Goal: Task Accomplishment & Management: Manage account settings

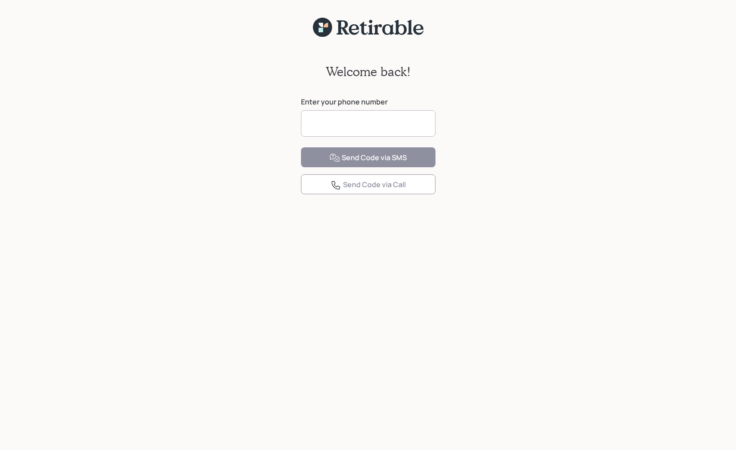
click at [364, 116] on input at bounding box center [368, 123] width 134 height 27
type input "**********"
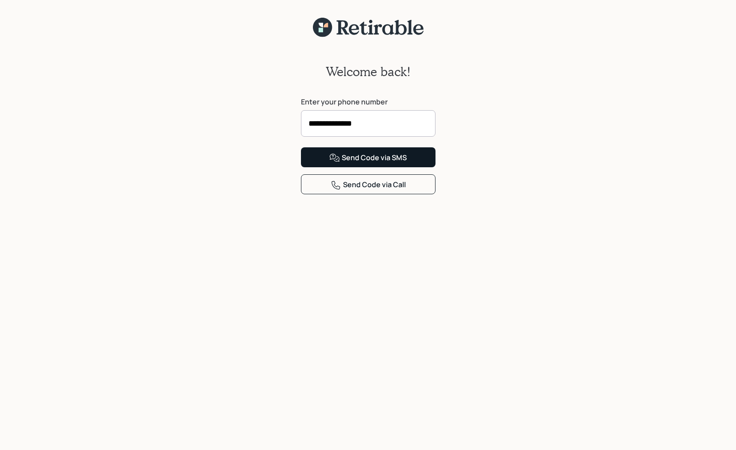
click at [383, 163] on div "Send Code via SMS" at bounding box center [367, 158] width 77 height 11
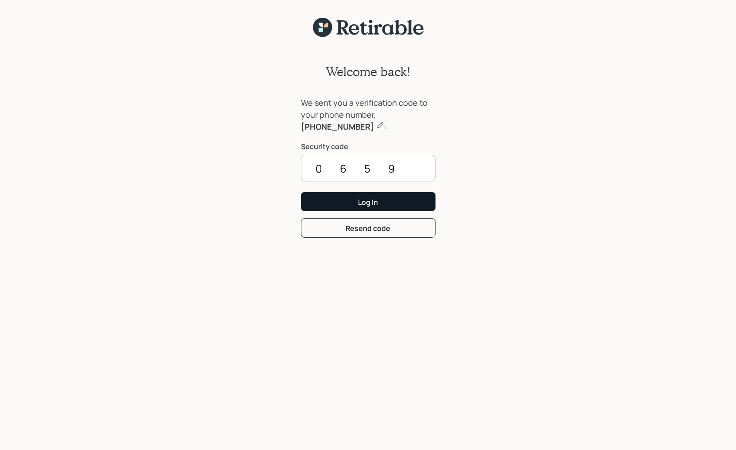
type input "0659"
click at [361, 199] on div "Log In" at bounding box center [368, 202] width 20 height 10
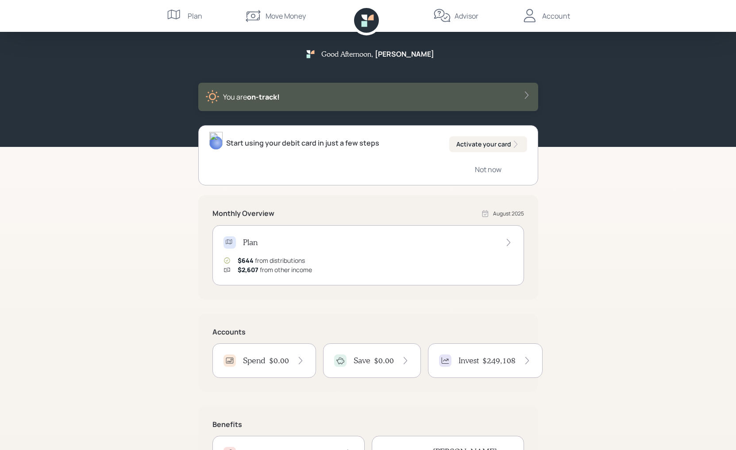
click at [492, 146] on div "Activate your card" at bounding box center [488, 144] width 64 height 9
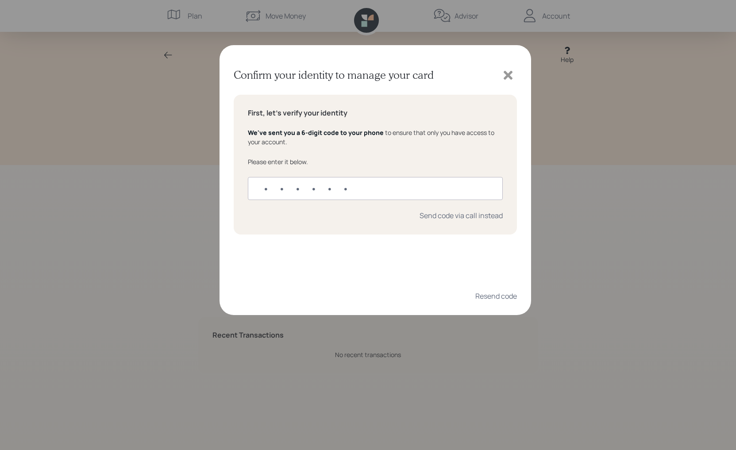
type input "742934"
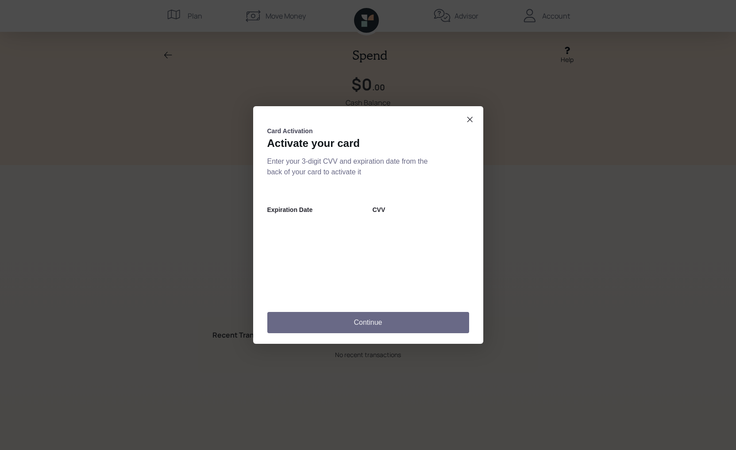
click at [407, 311] on button "Continue" at bounding box center [368, 322] width 202 height 21
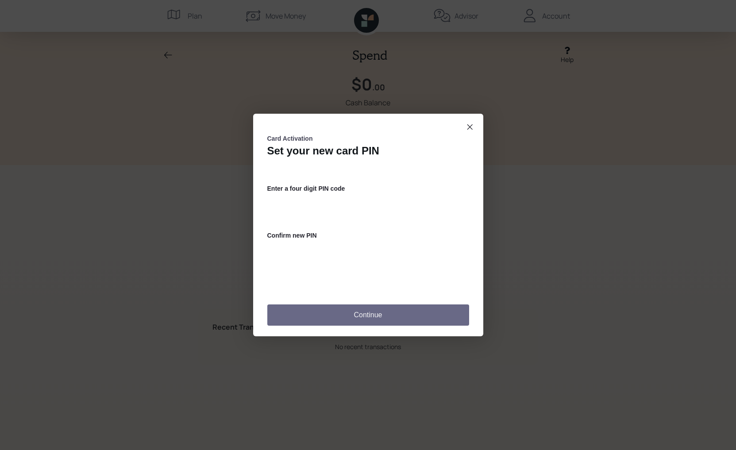
click at [357, 311] on button "Continue" at bounding box center [368, 314] width 202 height 21
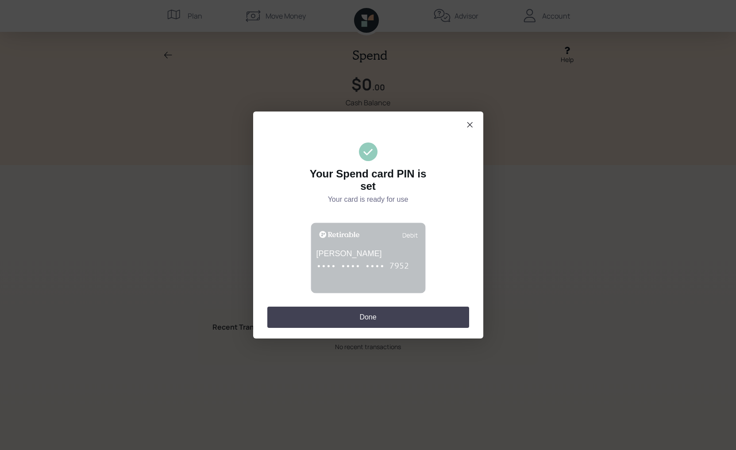
click at [368, 311] on button "Done" at bounding box center [368, 317] width 202 height 21
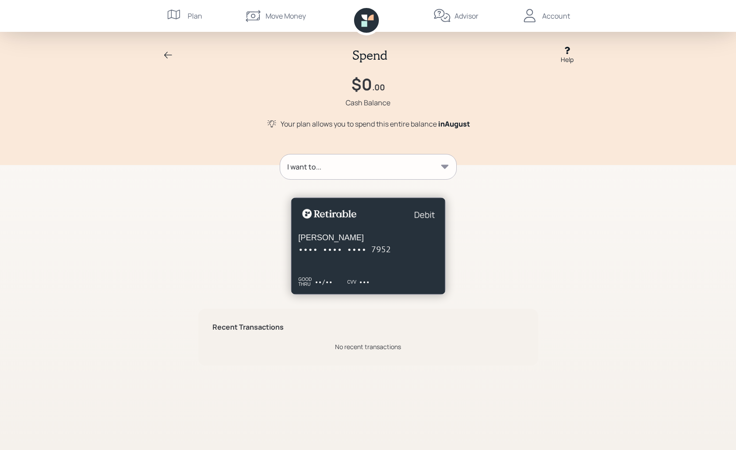
click at [436, 169] on div "I want to..." at bounding box center [368, 166] width 176 height 25
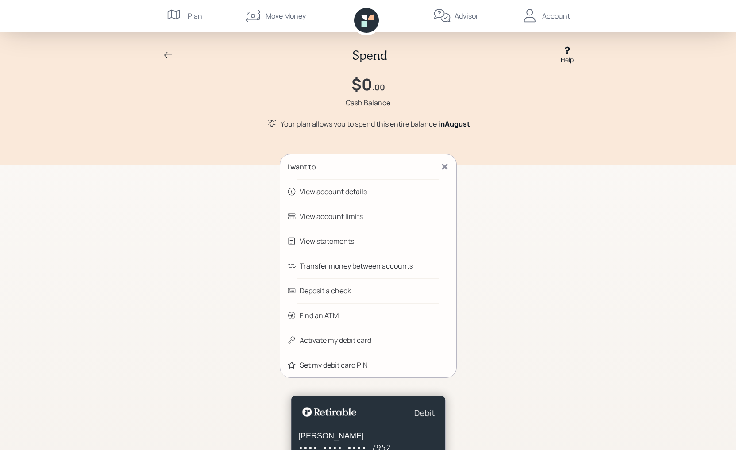
click at [321, 311] on div "Find an ATM" at bounding box center [318, 315] width 39 height 11
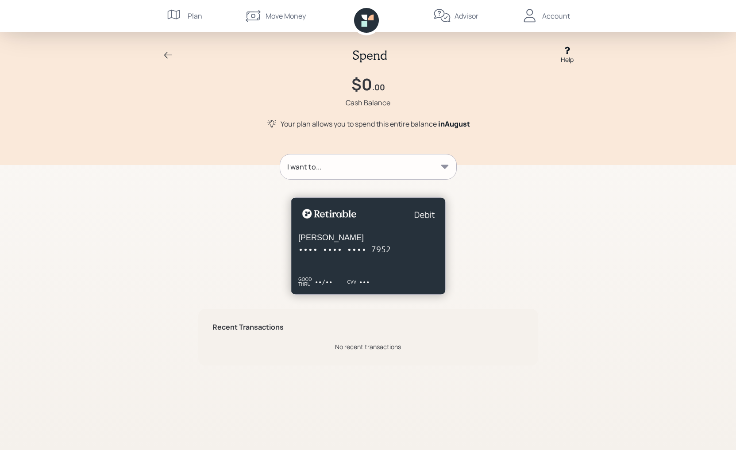
click at [422, 264] on div "[PERSON_NAME] •••• •••• •••• 7952 GOOD THRU ••/•• CVV •••" at bounding box center [368, 245] width 155 height 97
click at [431, 238] on div "[PERSON_NAME] •••• •••• •••• 7952" at bounding box center [367, 244] width 139 height 22
click at [425, 250] on slot "card information" at bounding box center [367, 249] width 139 height 11
click at [445, 167] on icon at bounding box center [445, 167] width 8 height 4
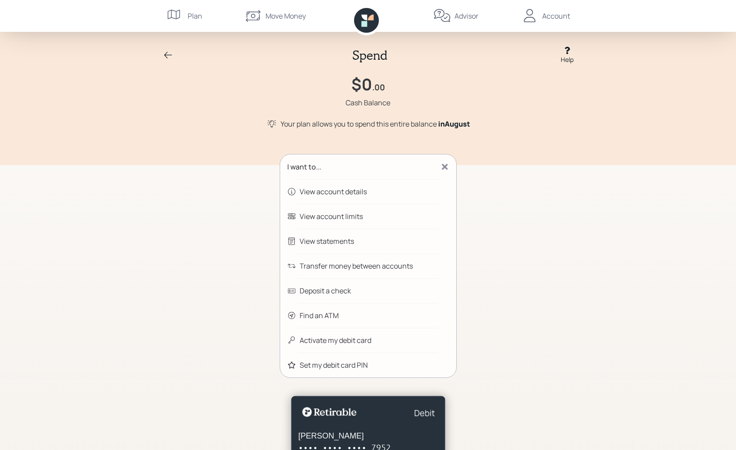
click at [318, 311] on div "Find an ATM" at bounding box center [318, 315] width 39 height 11
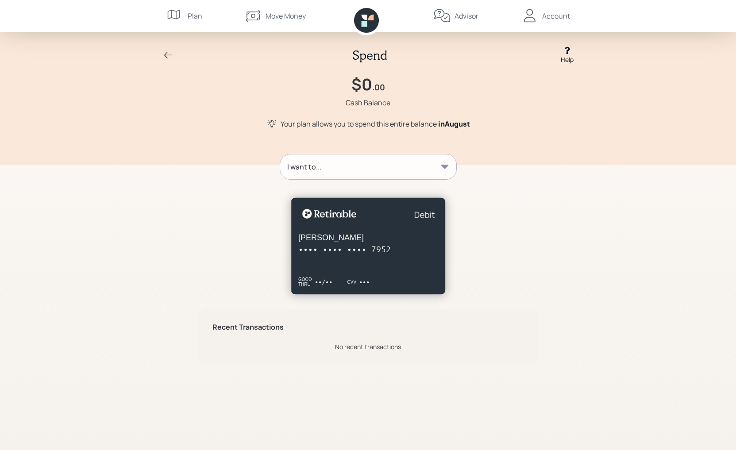
click at [445, 166] on icon at bounding box center [445, 167] width 8 height 4
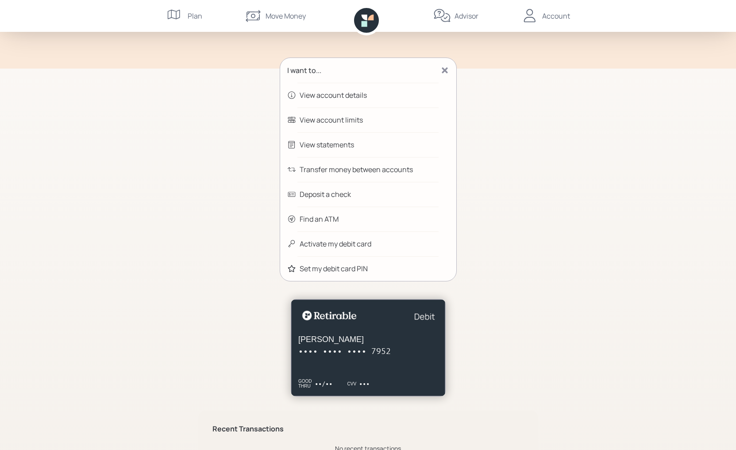
scroll to position [91, 0]
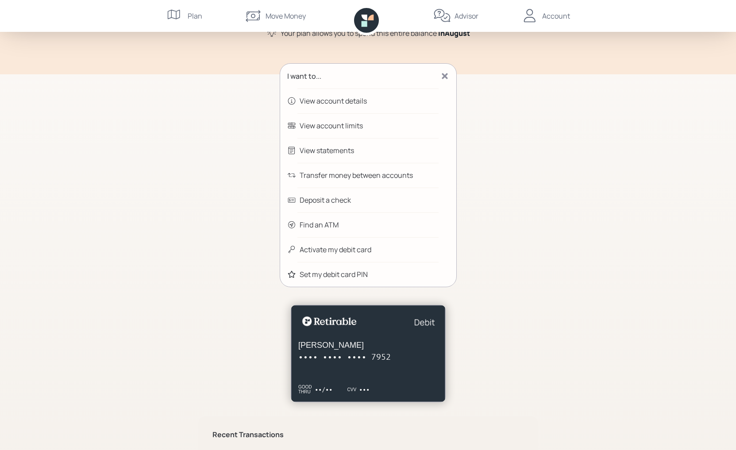
click at [369, 103] on div "View account details" at bounding box center [368, 100] width 176 height 25
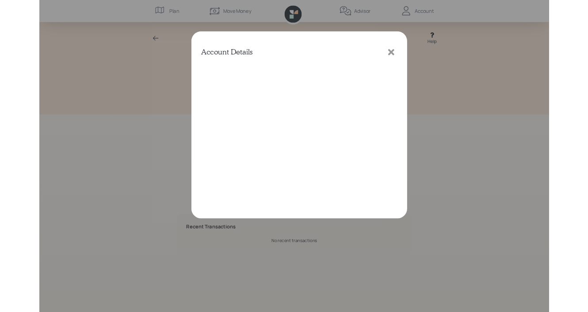
scroll to position [0, 0]
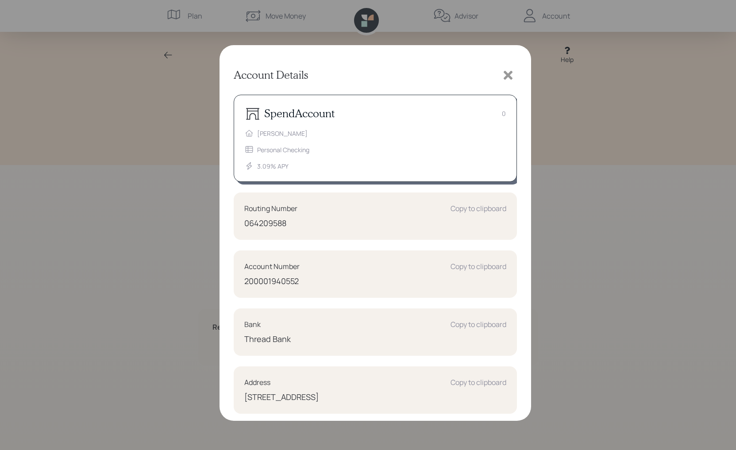
click at [506, 73] on icon at bounding box center [507, 75] width 9 height 9
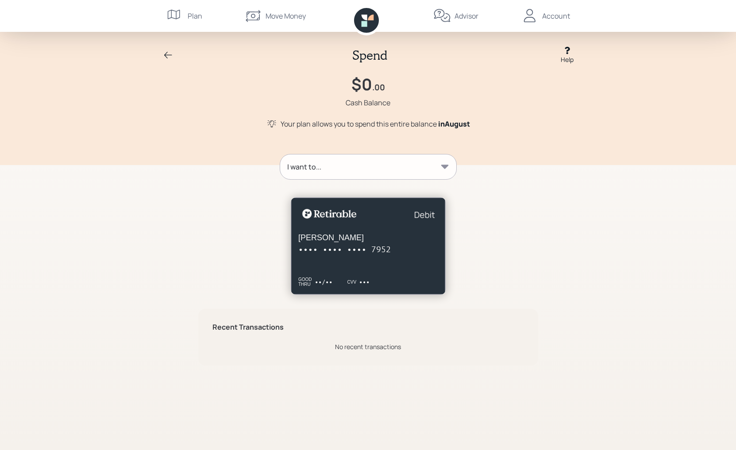
click at [164, 53] on icon at bounding box center [168, 55] width 11 height 11
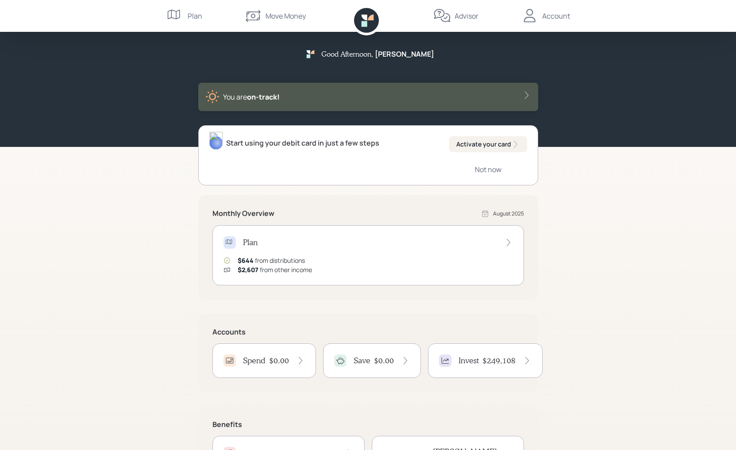
click at [378, 311] on h4 "$0.00" at bounding box center [384, 361] width 20 height 10
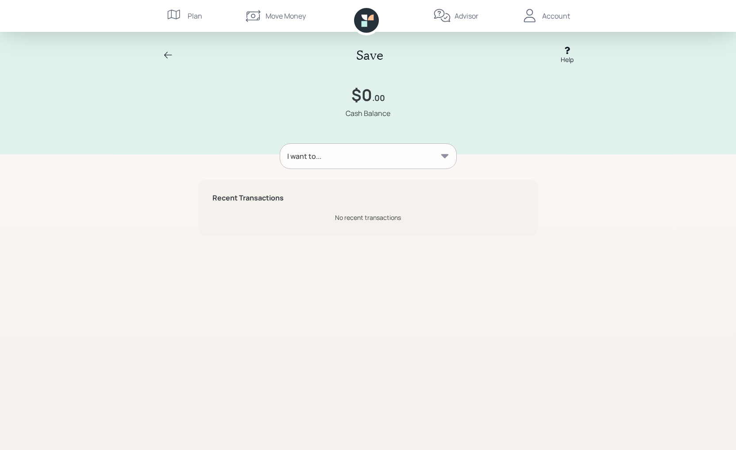
click at [444, 155] on icon at bounding box center [445, 156] width 8 height 4
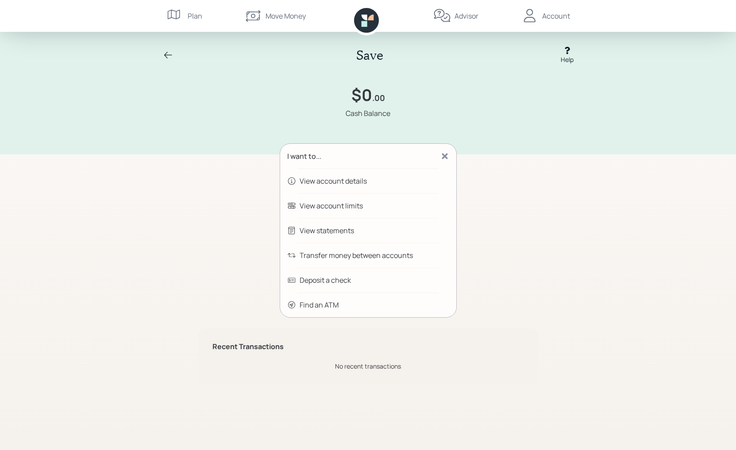
click at [384, 261] on div "Transfer money between accounts" at bounding box center [368, 255] width 176 height 25
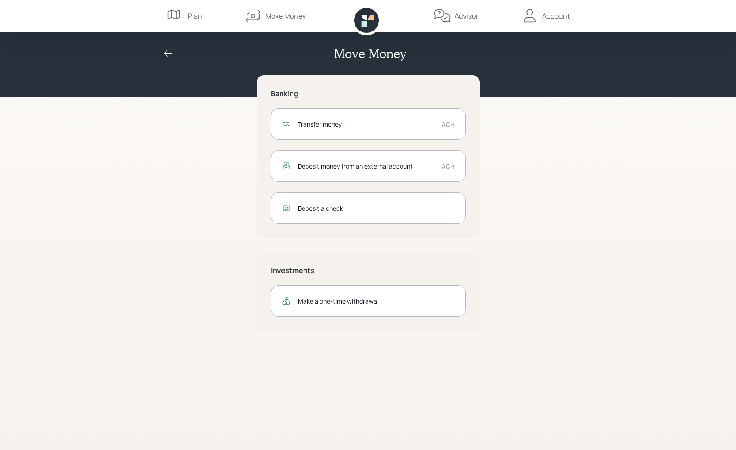
click at [435, 173] on div "Deposit money from an external account ACH" at bounding box center [368, 165] width 195 height 31
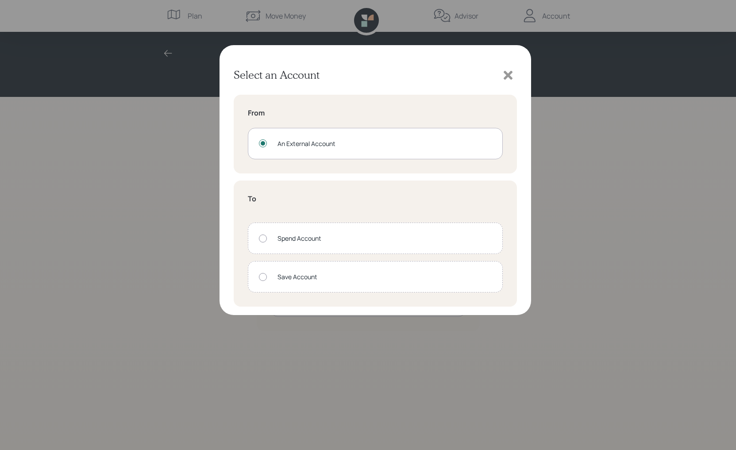
click at [438, 149] on div "An External Account" at bounding box center [375, 143] width 255 height 31
click at [381, 275] on div "Save Account" at bounding box center [384, 276] width 214 height 9
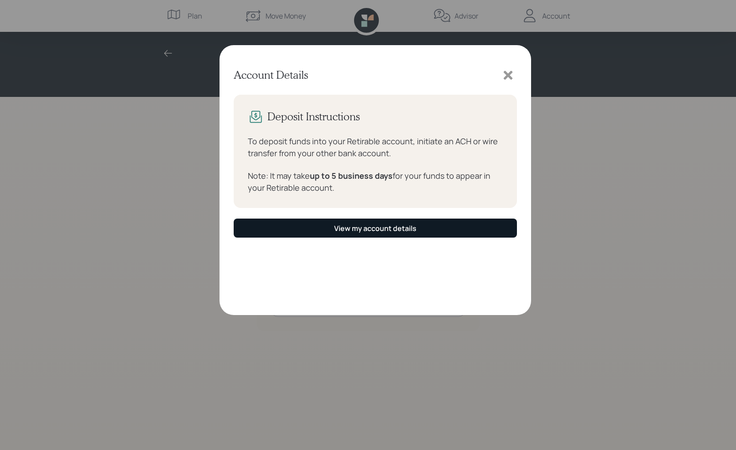
click at [399, 230] on div "View my account details" at bounding box center [375, 228] width 82 height 10
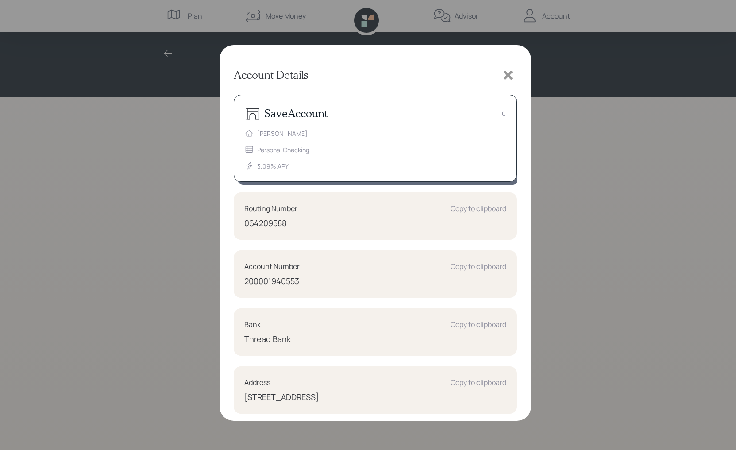
click at [509, 74] on icon at bounding box center [507, 75] width 9 height 9
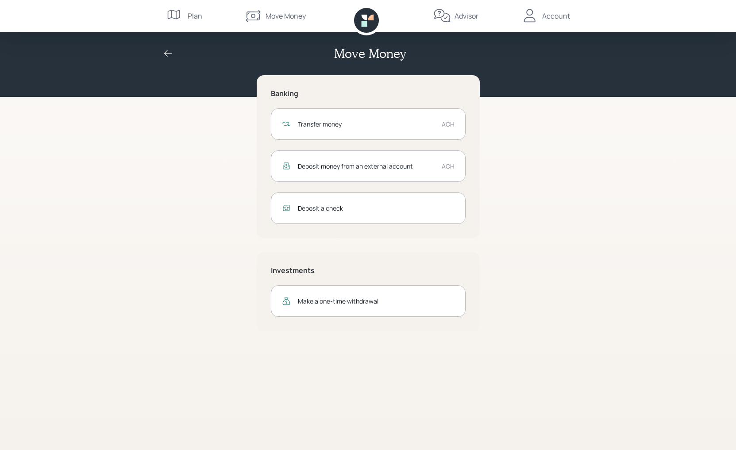
click at [441, 127] on div "ACH" at bounding box center [447, 123] width 13 height 9
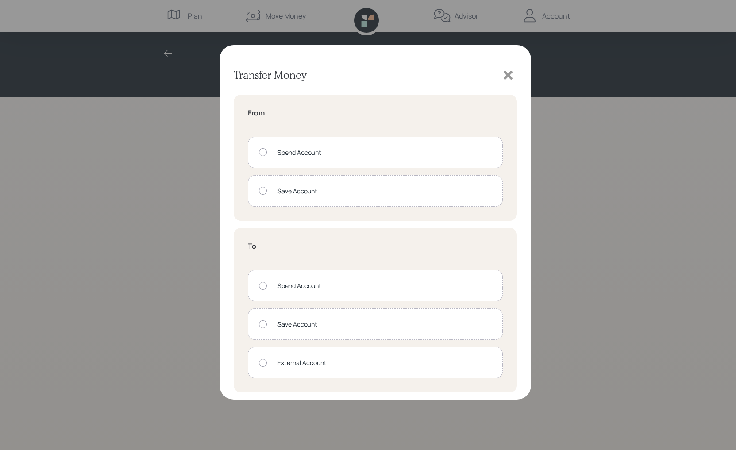
click at [511, 76] on icon at bounding box center [507, 75] width 13 height 13
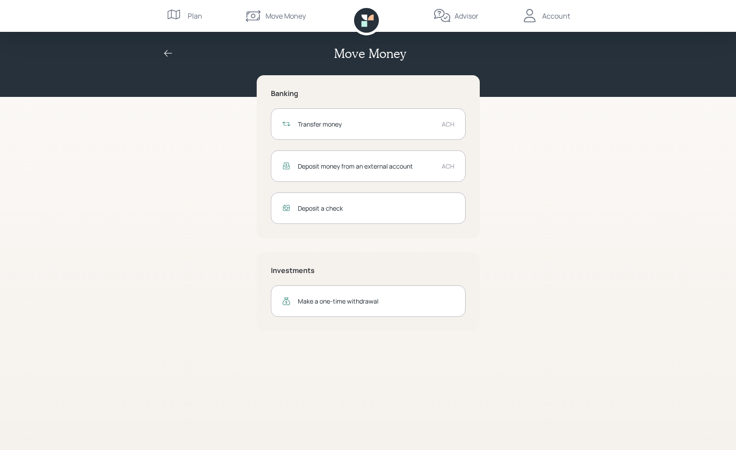
click at [361, 172] on div "Deposit money from an external account ACH" at bounding box center [368, 165] width 195 height 31
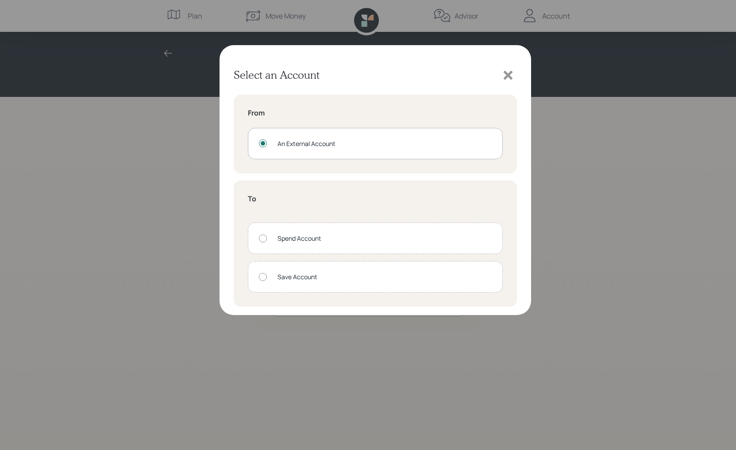
click at [310, 276] on div "Save Account" at bounding box center [384, 276] width 214 height 9
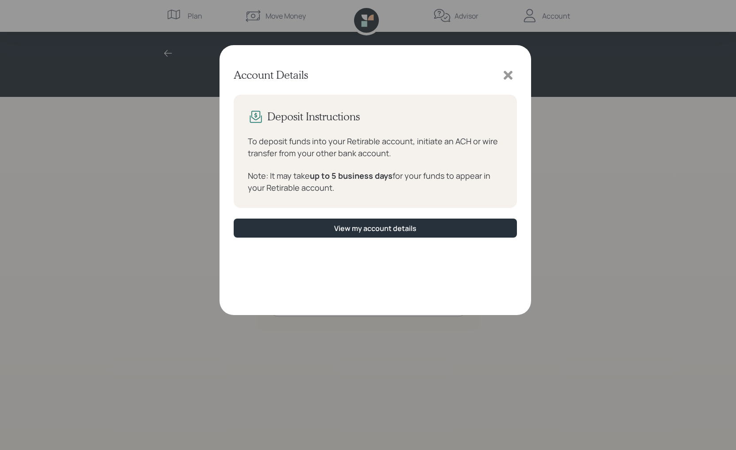
click at [509, 77] on icon at bounding box center [507, 75] width 9 height 9
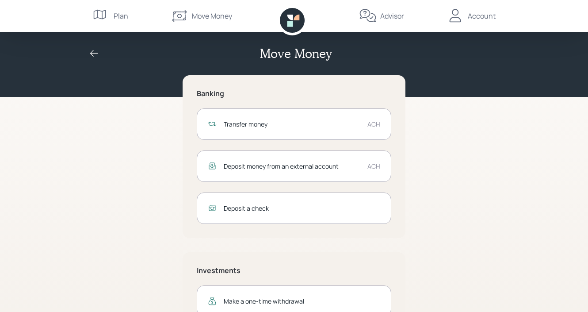
click at [331, 168] on div "Deposit money from an external account" at bounding box center [292, 165] width 137 height 9
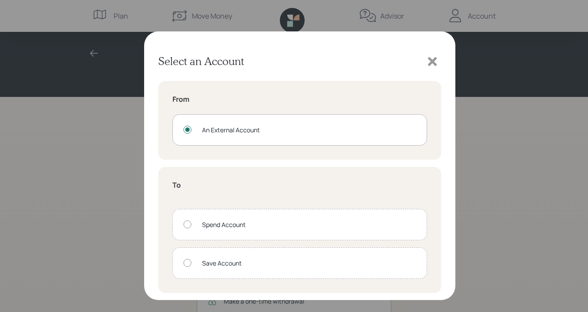
click at [323, 259] on div "Save Account" at bounding box center [309, 262] width 214 height 9
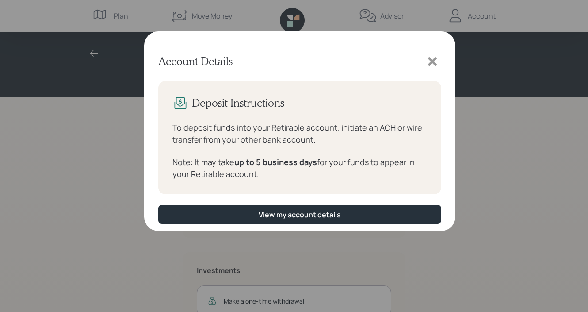
click at [439, 60] on icon at bounding box center [432, 61] width 13 height 13
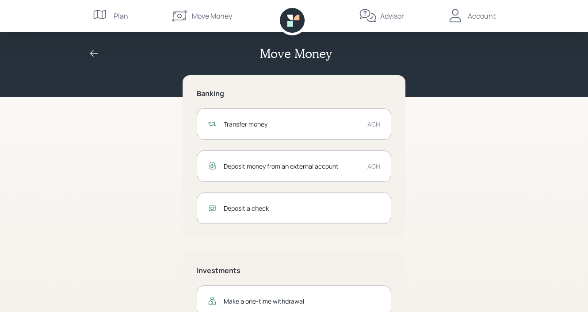
click at [303, 128] on div "Transfer money ACH" at bounding box center [294, 123] width 195 height 31
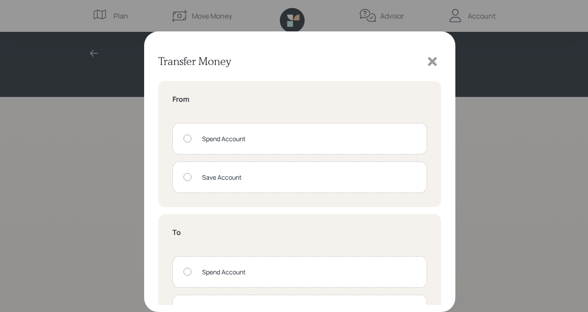
click at [302, 130] on div "Spend Account" at bounding box center [299, 138] width 255 height 31
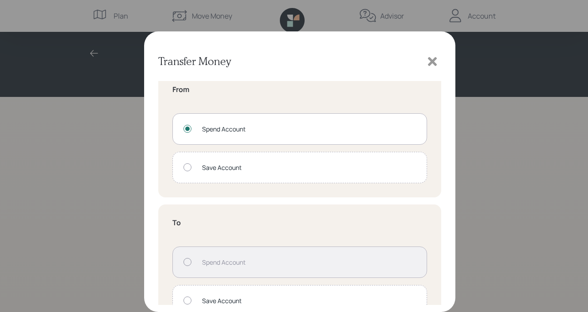
scroll to position [19, 0]
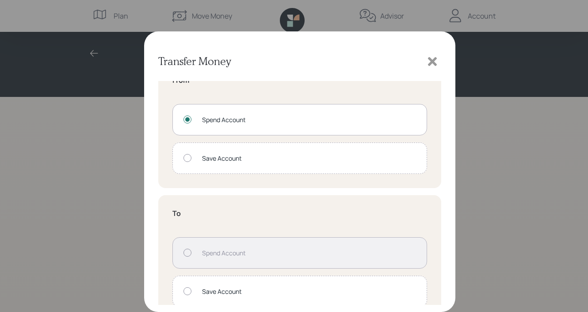
click at [254, 149] on div "Save Account" at bounding box center [299, 157] width 255 height 31
radio input "false"
radio input "true"
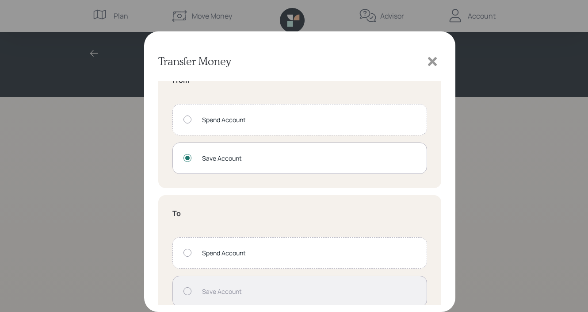
click at [264, 248] on div "Spend Account" at bounding box center [299, 252] width 255 height 31
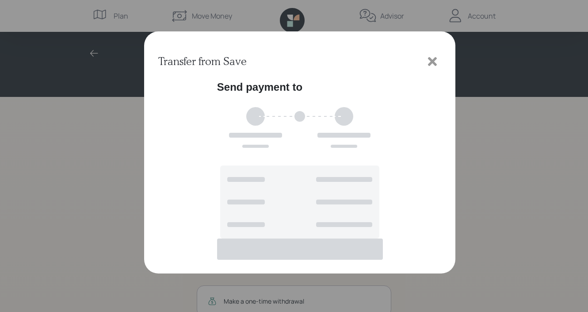
scroll to position [0, 0]
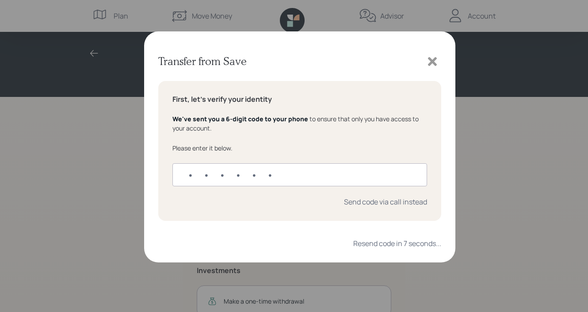
click at [252, 179] on input "text" at bounding box center [299, 174] width 255 height 23
type input "271207"
drag, startPoint x: 195, startPoint y: 173, endPoint x: 216, endPoint y: 208, distance: 40.4
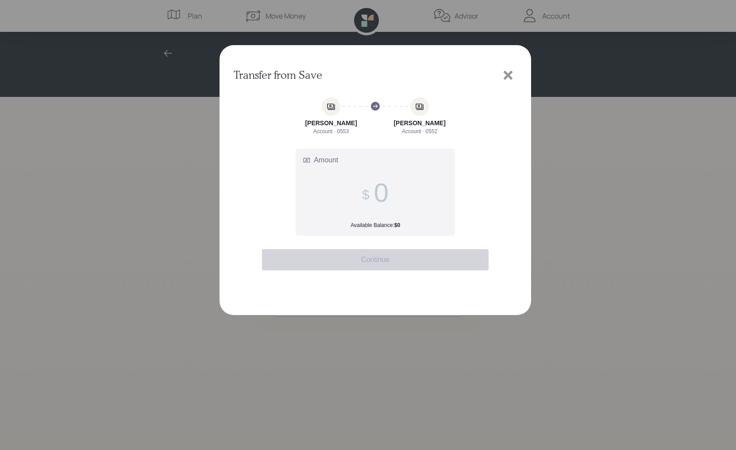
click at [507, 77] on icon at bounding box center [507, 75] width 9 height 9
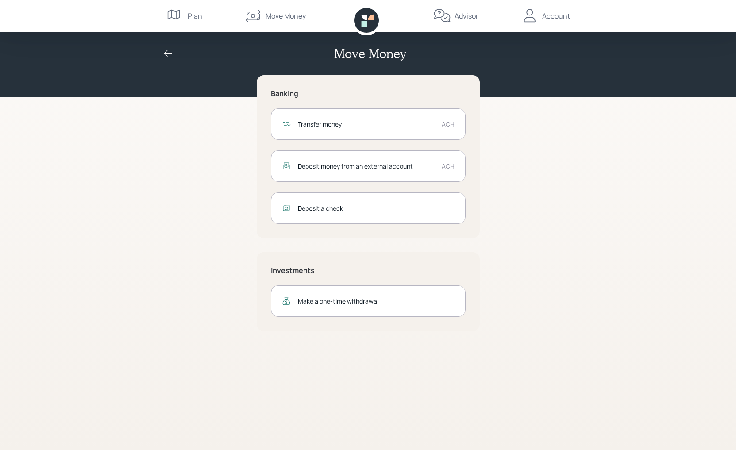
click at [356, 124] on div "Transfer money" at bounding box center [366, 123] width 137 height 9
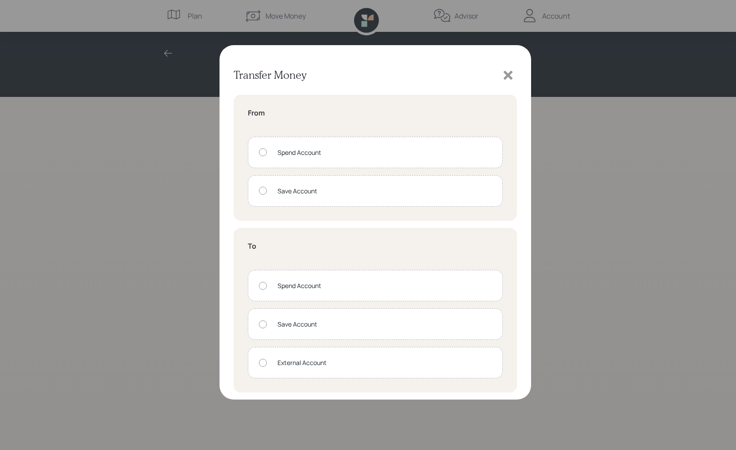
click at [506, 72] on icon at bounding box center [507, 75] width 9 height 9
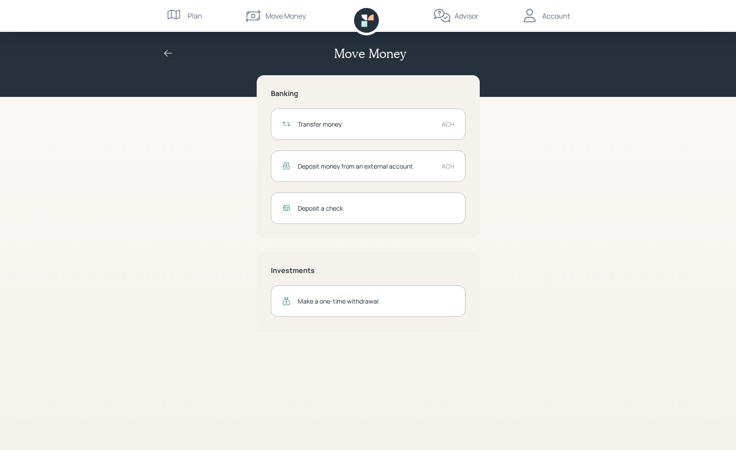
click at [370, 164] on div "Deposit money from an external account" at bounding box center [366, 165] width 137 height 9
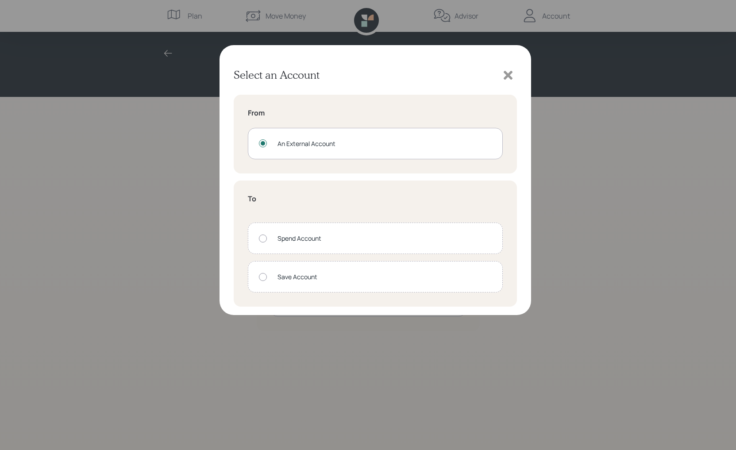
click at [349, 273] on div "Save Account" at bounding box center [384, 276] width 214 height 9
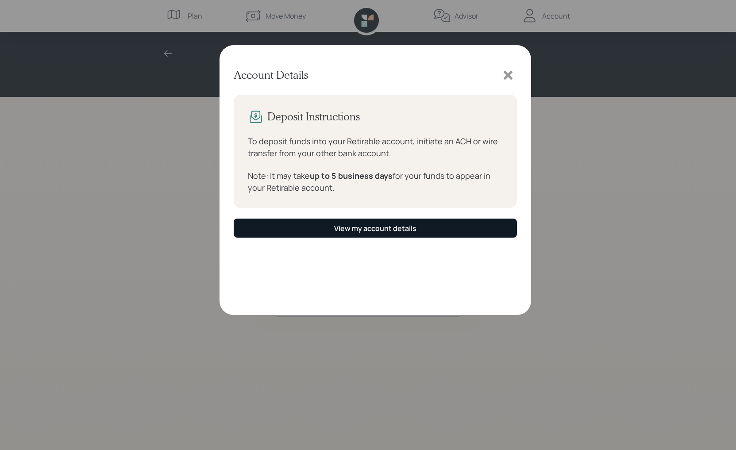
click at [394, 231] on div "View my account details" at bounding box center [375, 228] width 82 height 10
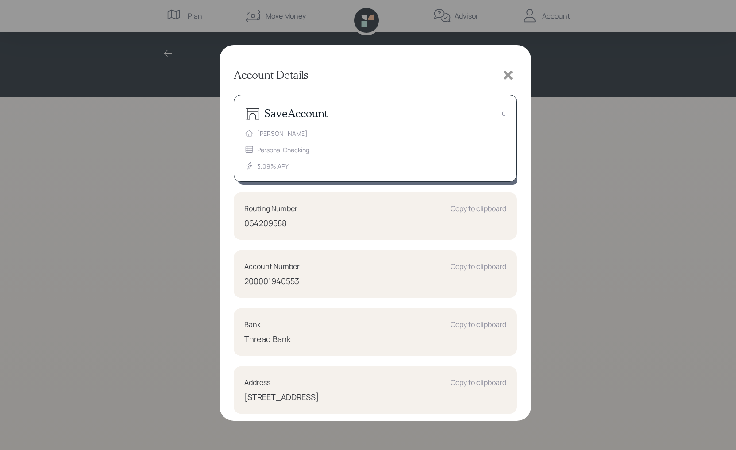
click at [510, 74] on icon at bounding box center [507, 75] width 9 height 9
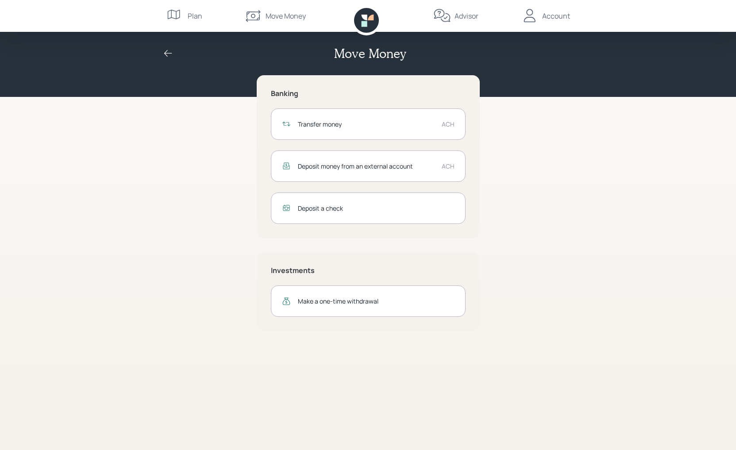
click at [391, 170] on div "Deposit money from an external account" at bounding box center [366, 165] width 137 height 9
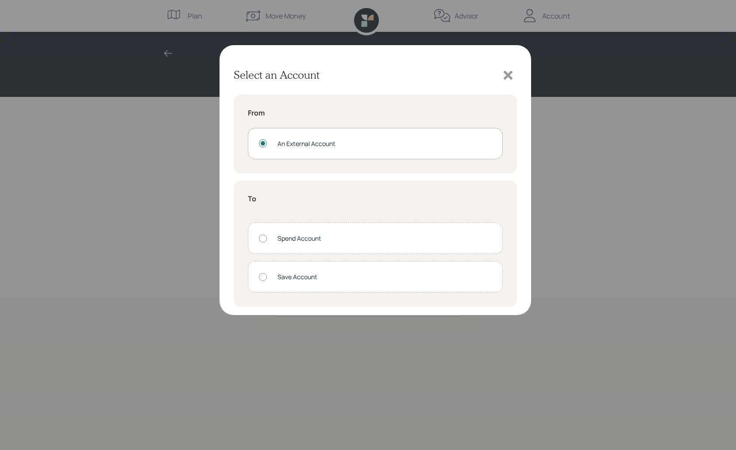
click at [387, 280] on div "Save Account" at bounding box center [384, 276] width 214 height 9
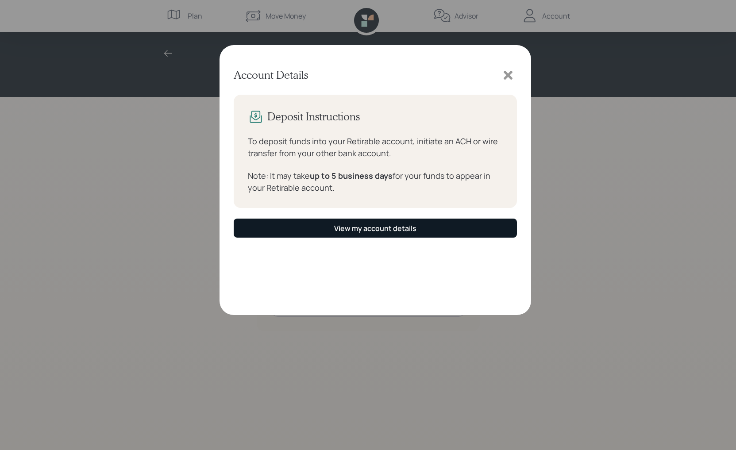
click at [410, 237] on button "View my account details" at bounding box center [375, 227] width 283 height 19
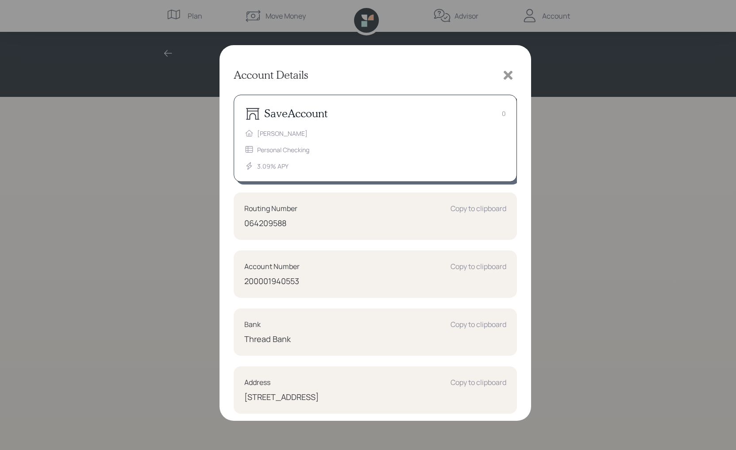
click at [510, 77] on icon at bounding box center [507, 75] width 9 height 9
